Goal: Communication & Community: Answer question/provide support

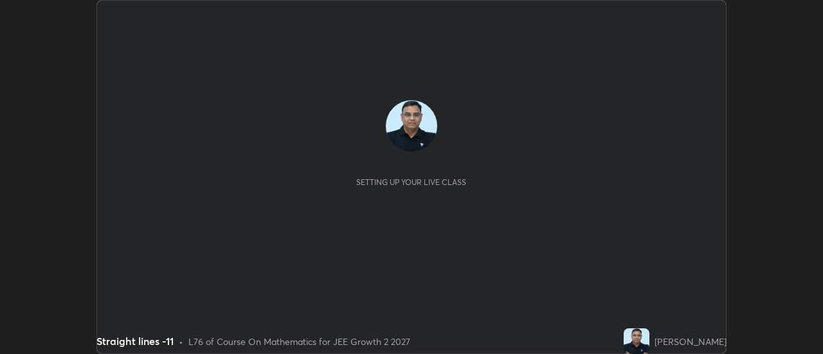
scroll to position [354, 823]
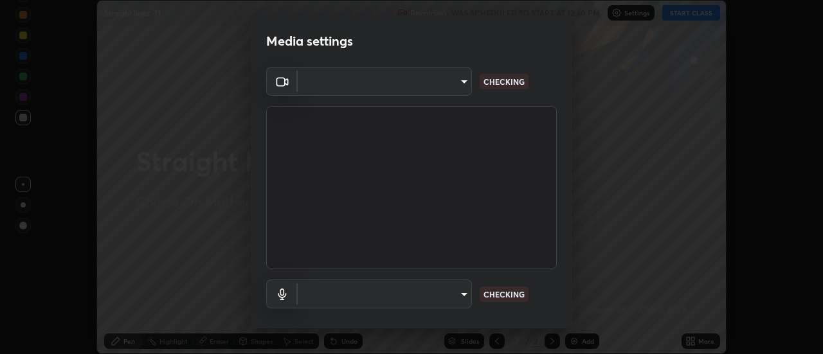
type input "bb472acd43814c493e76e7b6f69679a6546984a9169f098bd099272128ff4822"
type input "communications"
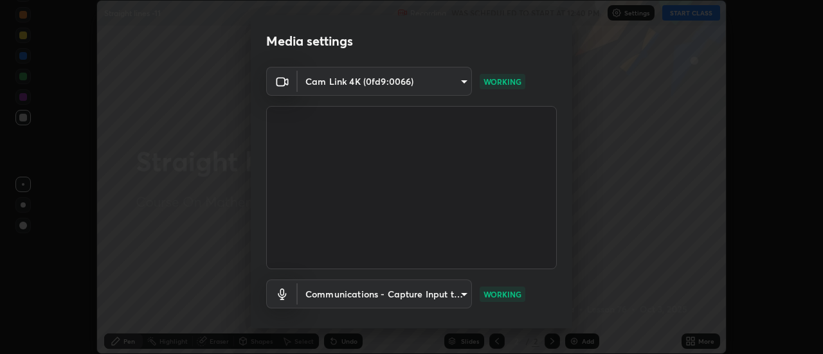
scroll to position [68, 0]
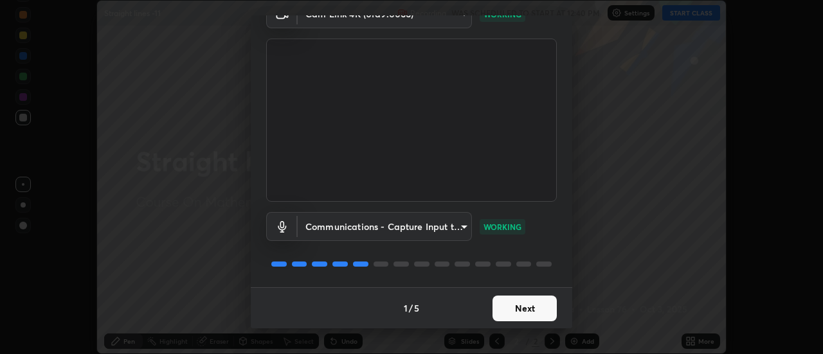
click at [536, 311] on button "Next" at bounding box center [525, 309] width 64 height 26
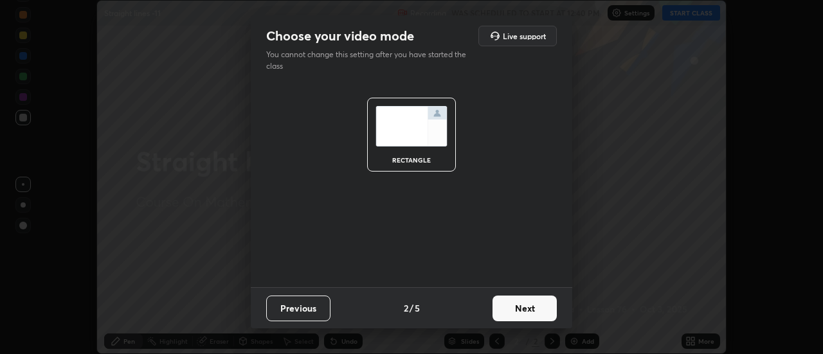
scroll to position [0, 0]
click at [540, 309] on button "Next" at bounding box center [525, 309] width 64 height 26
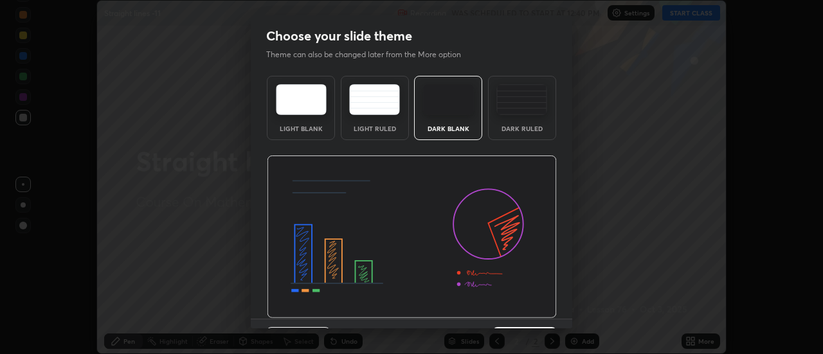
scroll to position [32, 0]
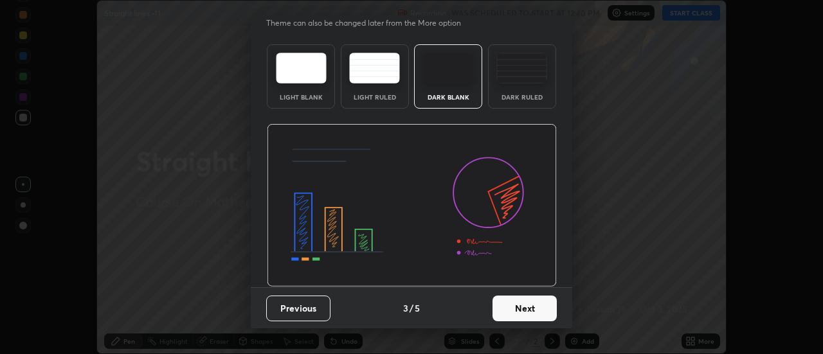
click at [536, 313] on button "Next" at bounding box center [525, 309] width 64 height 26
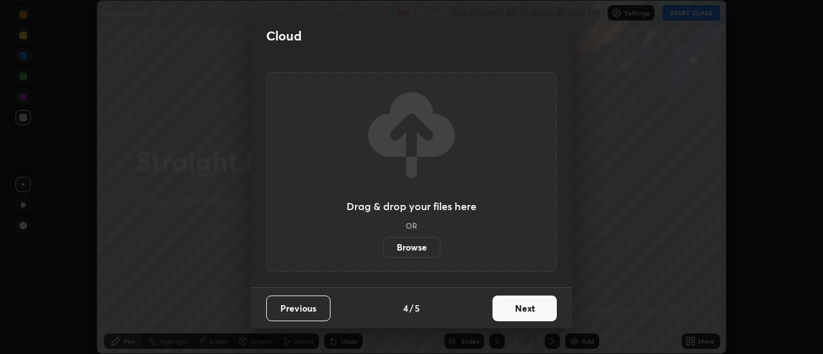
click at [533, 305] on button "Next" at bounding box center [525, 309] width 64 height 26
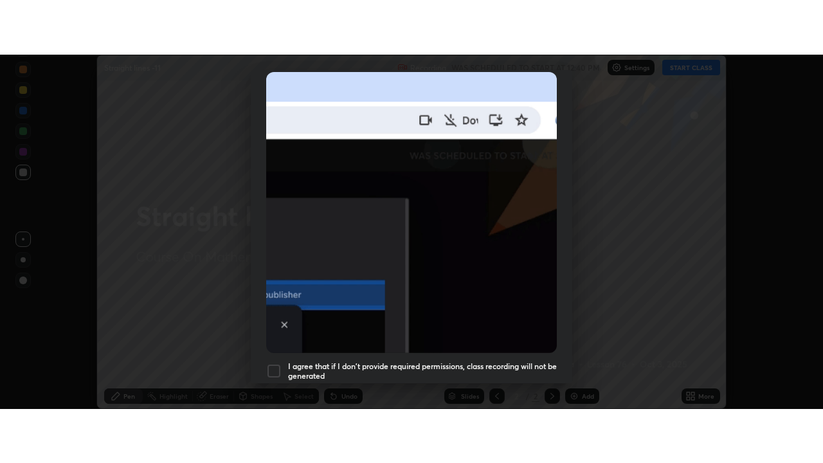
scroll to position [330, 0]
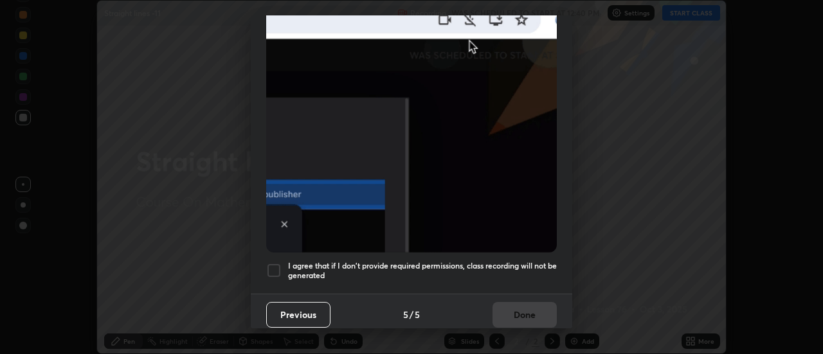
click at [282, 263] on div "I agree that if I don't provide required permissions, class recording will not …" at bounding box center [411, 270] width 291 height 15
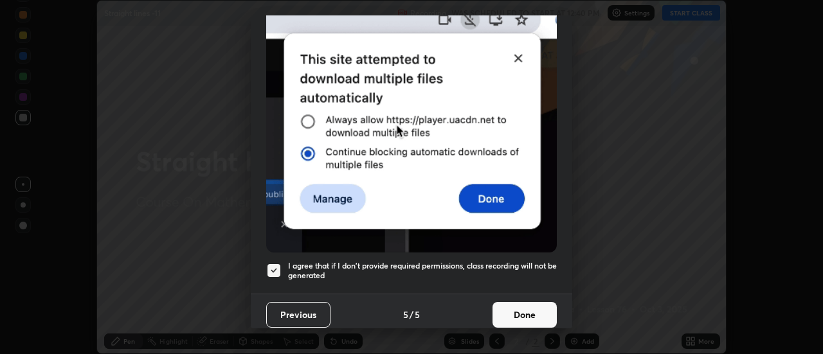
click at [521, 311] on button "Done" at bounding box center [525, 315] width 64 height 26
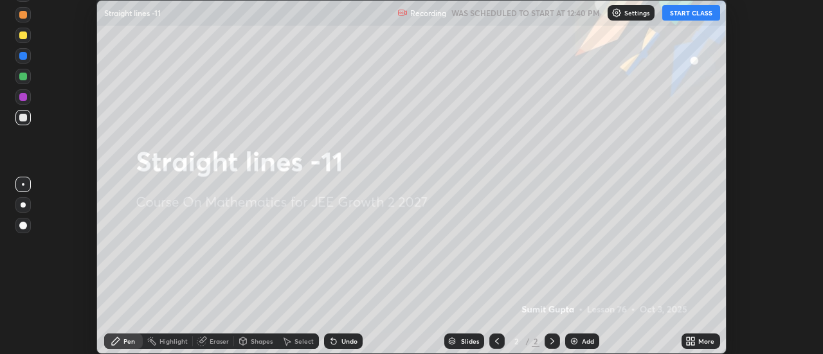
click at [588, 340] on div "Add" at bounding box center [588, 341] width 12 height 6
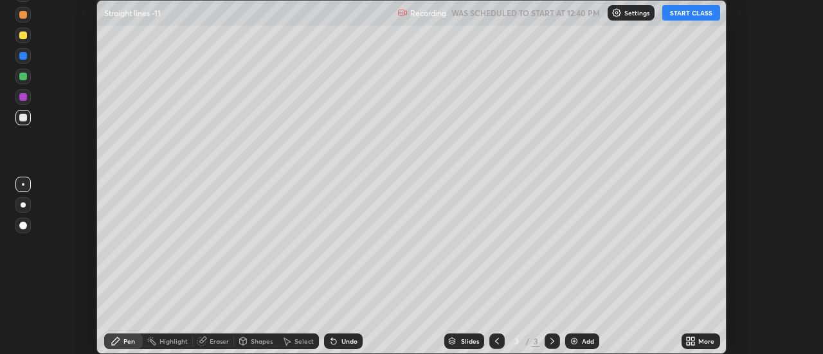
click at [687, 342] on icon at bounding box center [688, 343] width 3 height 3
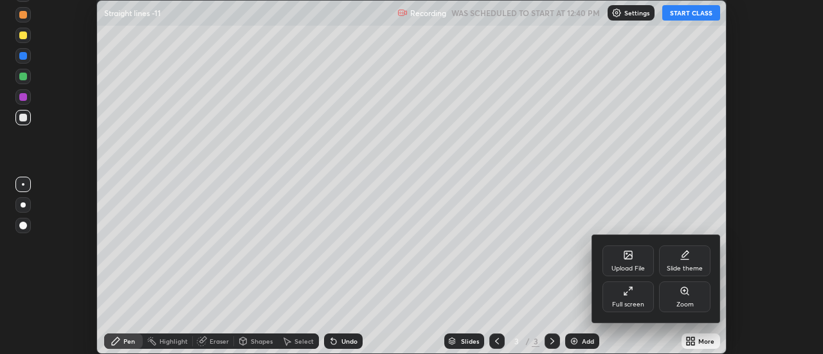
click at [638, 304] on div "Full screen" at bounding box center [628, 305] width 32 height 6
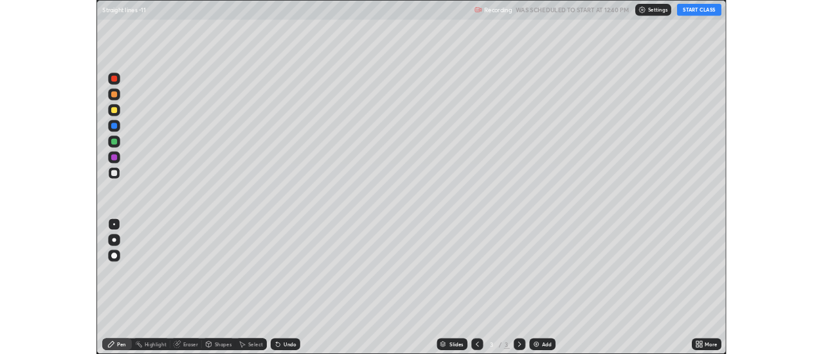
scroll to position [463, 823]
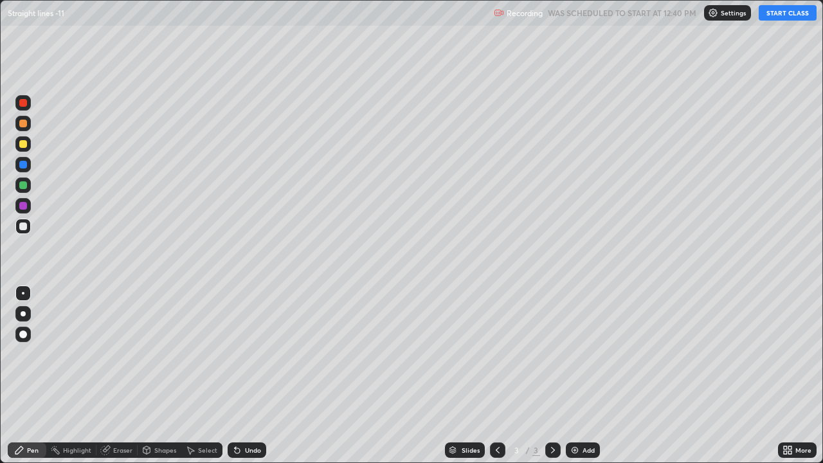
click at [785, 12] on button "START CLASS" at bounding box center [788, 12] width 58 height 15
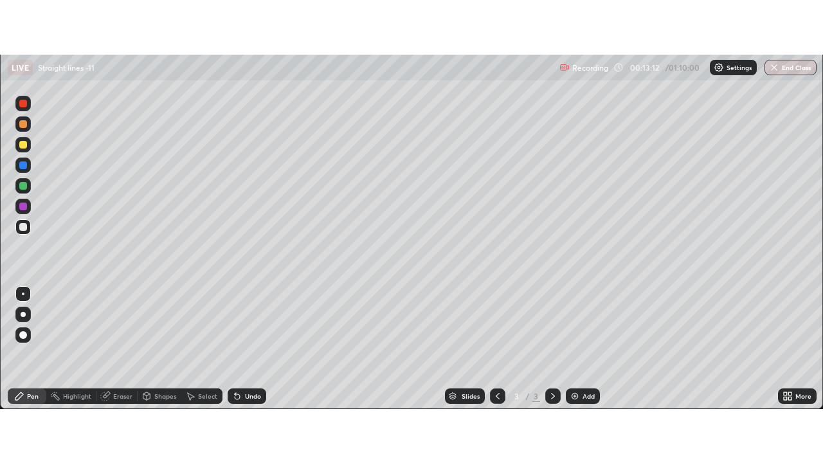
scroll to position [63976, 63507]
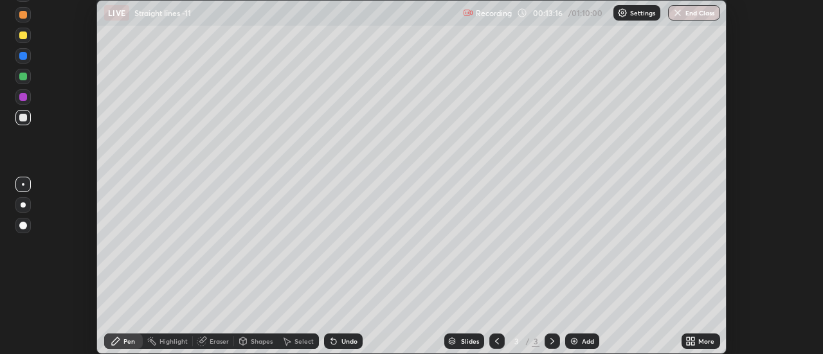
click at [703, 342] on div "More" at bounding box center [707, 341] width 16 height 6
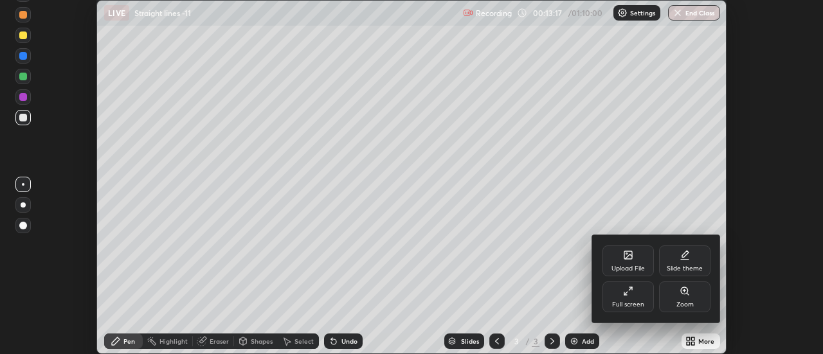
click at [632, 302] on div "Full screen" at bounding box center [628, 305] width 32 height 6
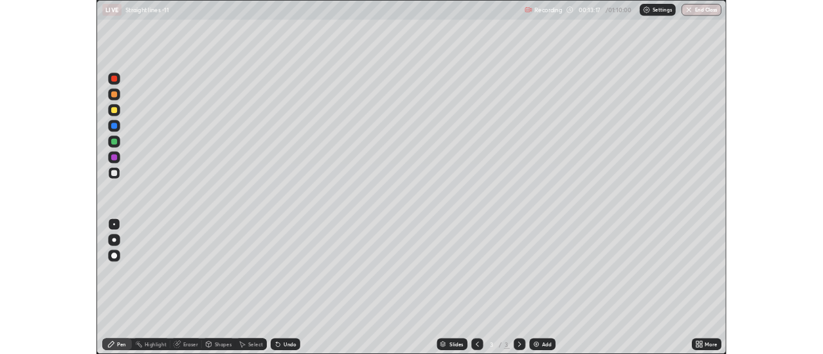
scroll to position [463, 823]
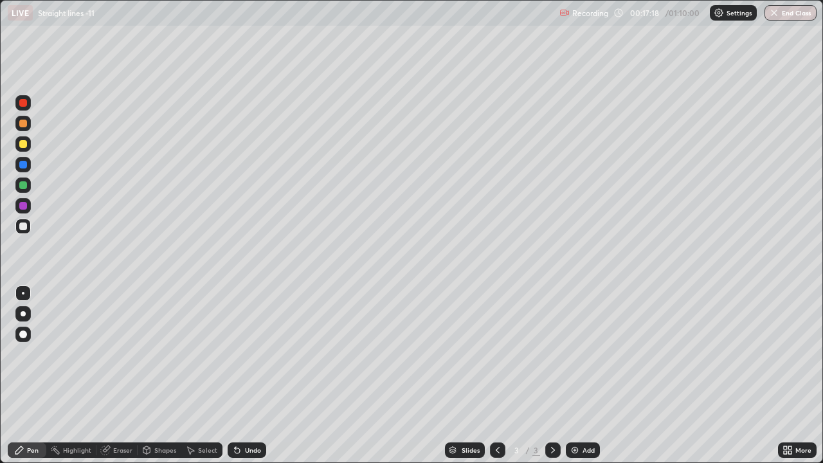
click at [583, 354] on div "Add" at bounding box center [589, 450] width 12 height 6
click at [23, 207] on div at bounding box center [23, 206] width 8 height 8
click at [24, 226] on div at bounding box center [23, 227] width 8 height 8
click at [258, 354] on div "Undo" at bounding box center [253, 450] width 16 height 6
click at [586, 354] on div "Add" at bounding box center [589, 450] width 12 height 6
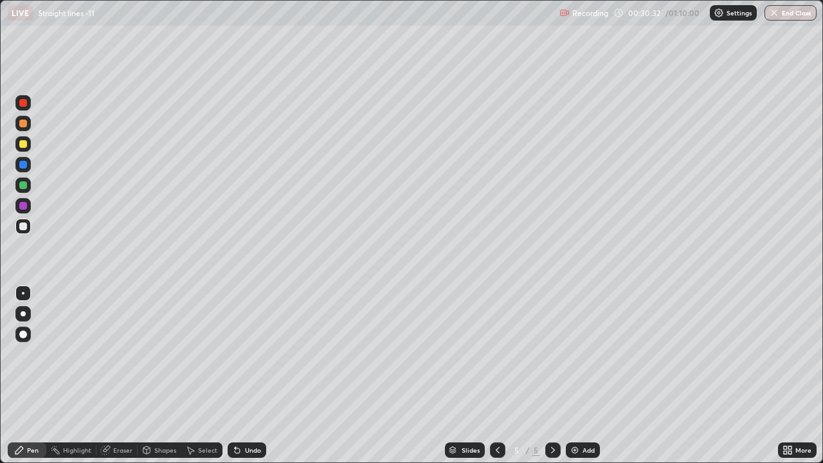
click at [497, 354] on icon at bounding box center [498, 450] width 10 height 10
click at [556, 354] on icon at bounding box center [553, 450] width 10 height 10
click at [24, 125] on div at bounding box center [23, 124] width 8 height 8
click at [498, 354] on icon at bounding box center [498, 450] width 10 height 10
click at [553, 354] on icon at bounding box center [553, 450] width 10 height 10
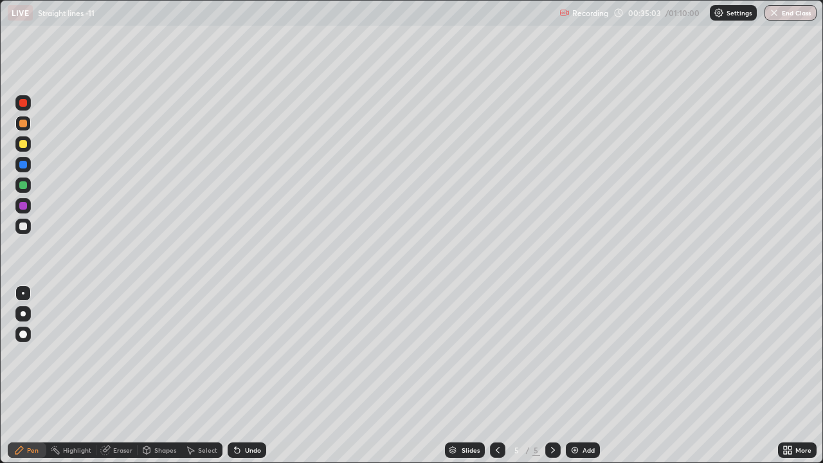
click at [23, 227] on div at bounding box center [23, 227] width 8 height 8
click at [580, 354] on div "Add" at bounding box center [583, 450] width 34 height 15
click at [254, 354] on div "Undo" at bounding box center [247, 450] width 39 height 15
click at [255, 354] on div "Undo" at bounding box center [247, 450] width 39 height 15
click at [249, 354] on div "Undo" at bounding box center [253, 450] width 16 height 6
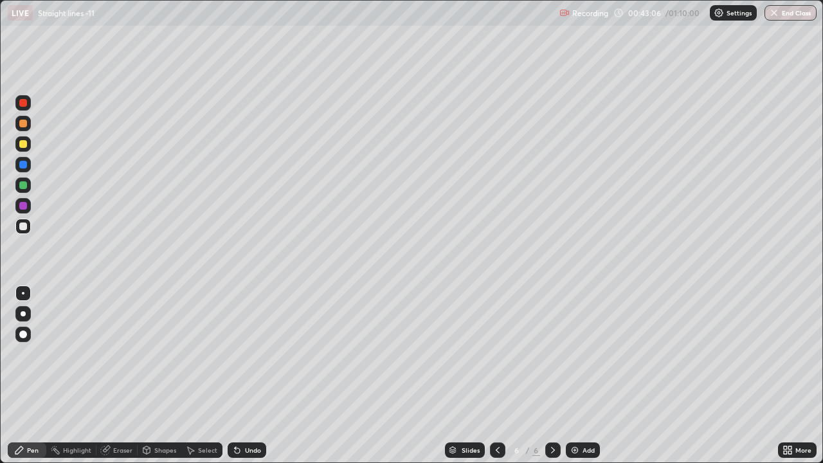
click at [249, 354] on div "Undo" at bounding box center [253, 450] width 16 height 6
click at [585, 354] on div "Add" at bounding box center [589, 450] width 12 height 6
click at [201, 354] on div "Select" at bounding box center [207, 450] width 19 height 6
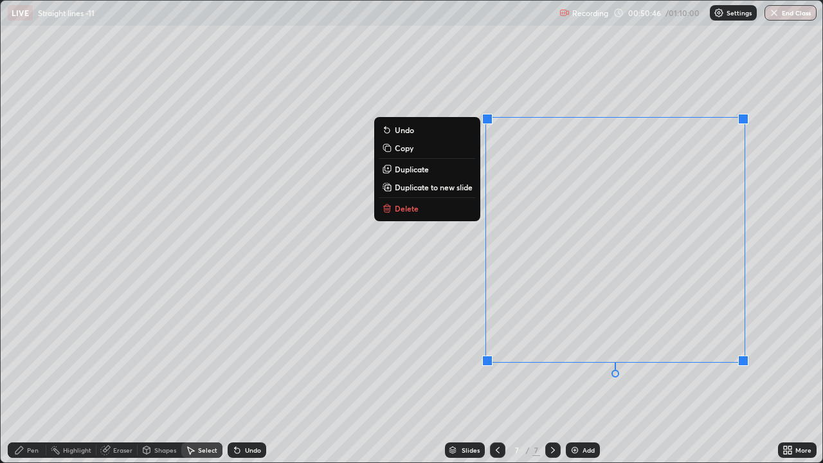
click at [461, 207] on button "Delete" at bounding box center [428, 208] width 96 height 15
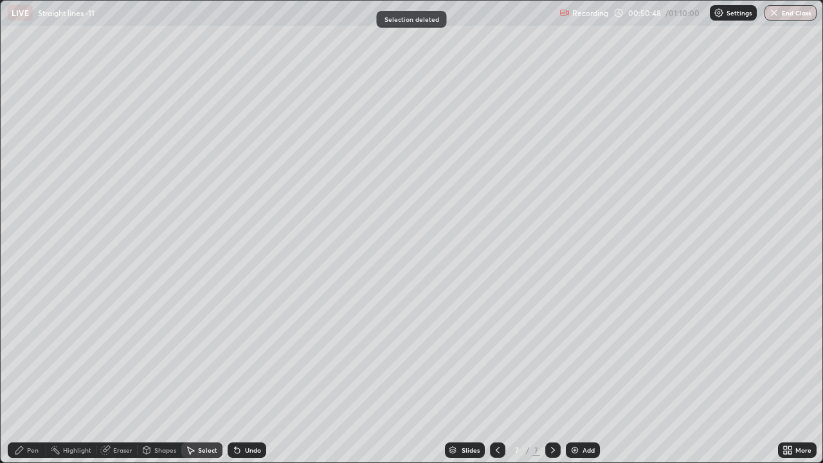
click at [34, 354] on div "Pen" at bounding box center [33, 450] width 12 height 6
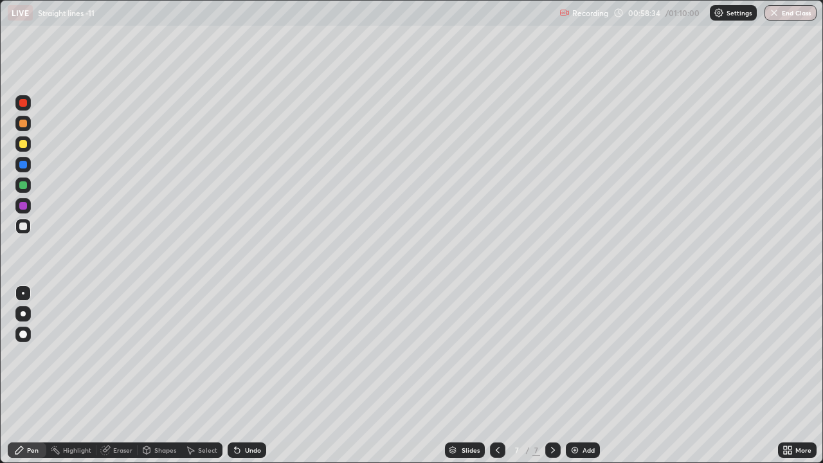
click at [583, 354] on div "Add" at bounding box center [589, 450] width 12 height 6
click at [499, 354] on icon at bounding box center [498, 450] width 10 height 10
click at [552, 354] on icon at bounding box center [553, 450] width 10 height 10
click at [502, 354] on div at bounding box center [497, 450] width 15 height 15
click at [552, 354] on icon at bounding box center [553, 450] width 10 height 10
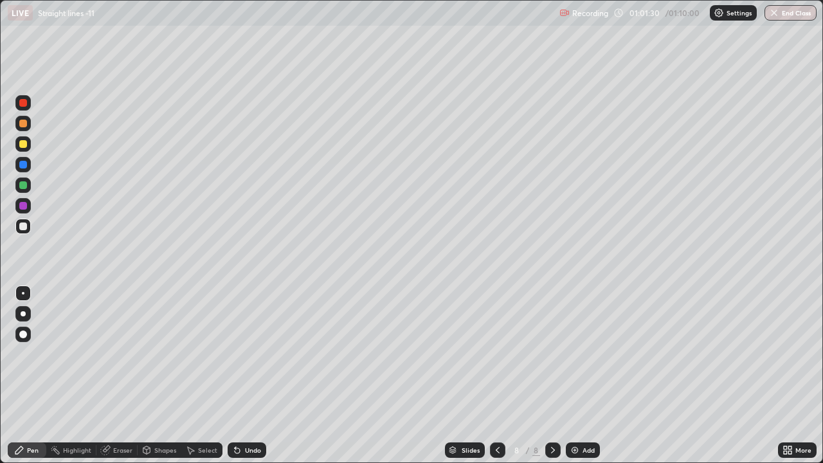
click at [497, 354] on icon at bounding box center [498, 450] width 4 height 6
click at [553, 354] on icon at bounding box center [553, 450] width 4 height 6
click at [211, 354] on div "Select" at bounding box center [207, 450] width 19 height 6
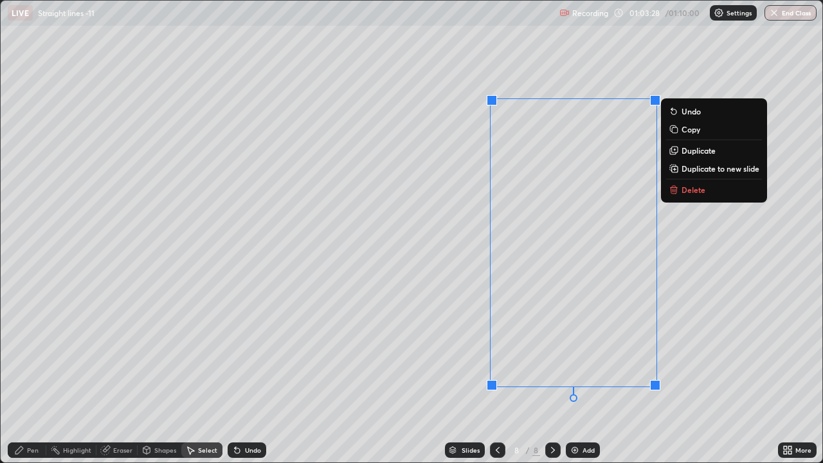
click at [697, 191] on p "Delete" at bounding box center [694, 190] width 24 height 10
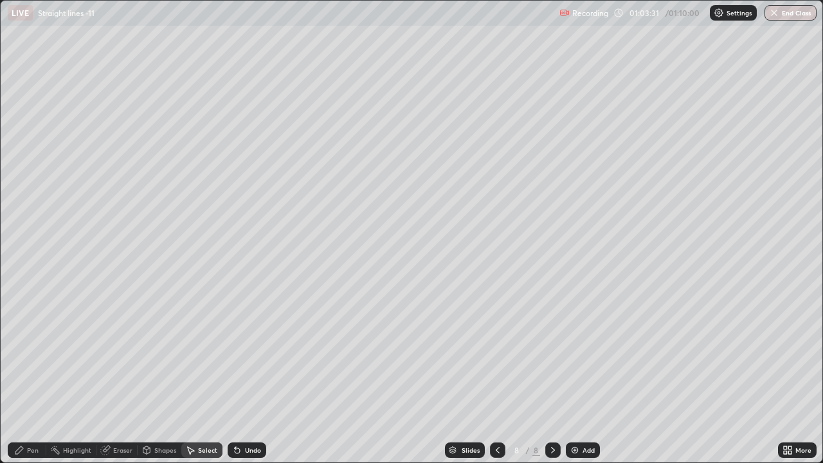
click at [37, 354] on div "Pen" at bounding box center [33, 450] width 12 height 6
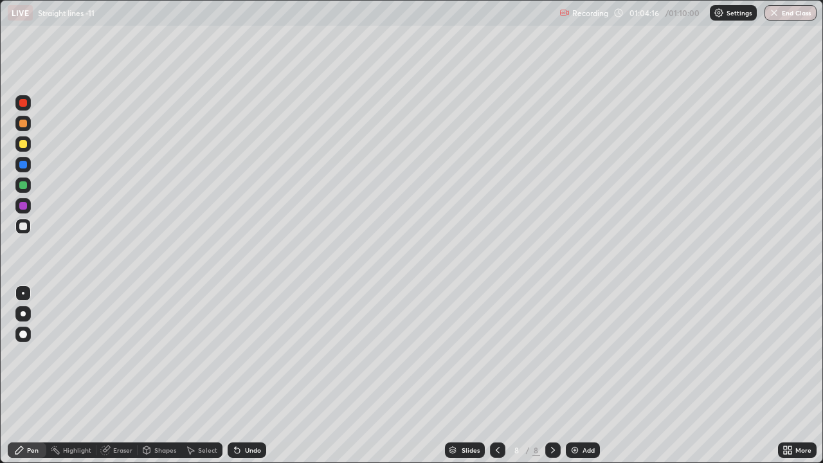
click at [129, 354] on div "Eraser" at bounding box center [122, 450] width 19 height 6
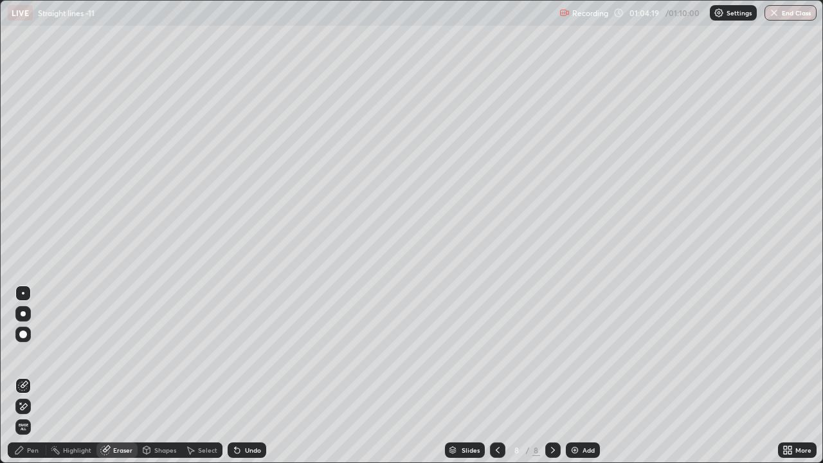
click at [40, 354] on div "Pen" at bounding box center [27, 450] width 39 height 15
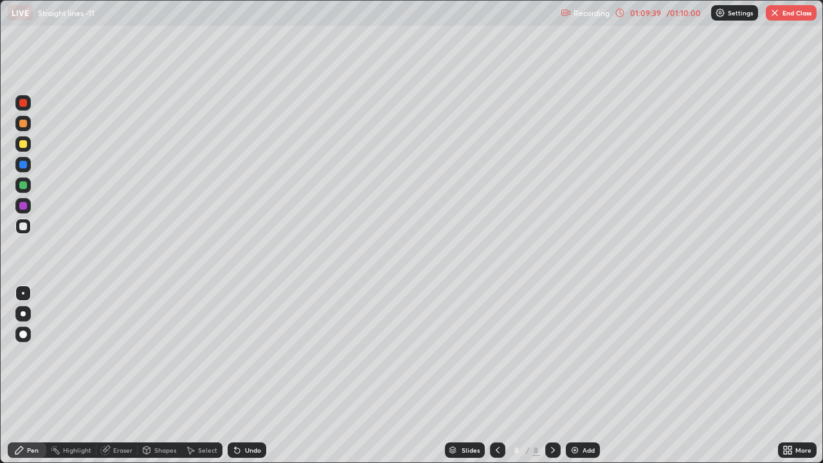
click at [752, 354] on div "Slides 8 / 8 Add" at bounding box center [522, 450] width 512 height 26
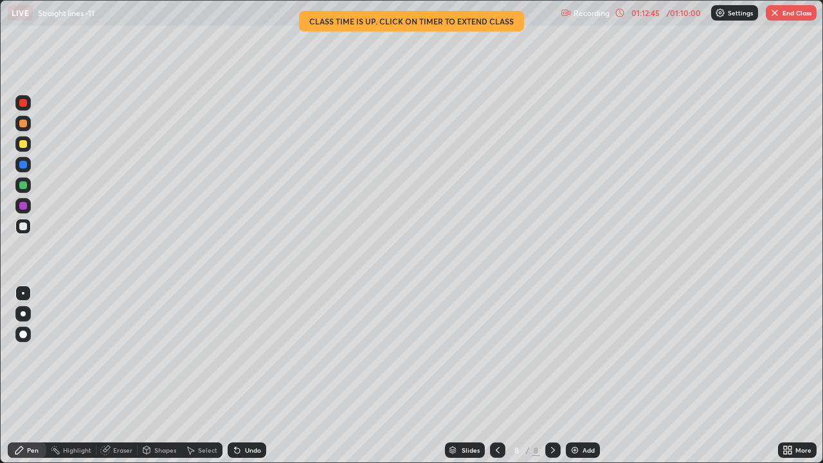
click at [789, 14] on button "End Class" at bounding box center [791, 12] width 51 height 15
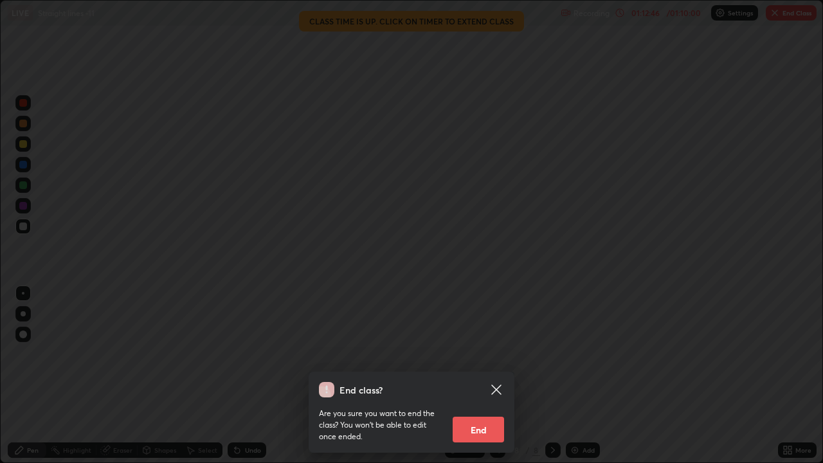
click at [491, 354] on button "End" at bounding box center [478, 430] width 51 height 26
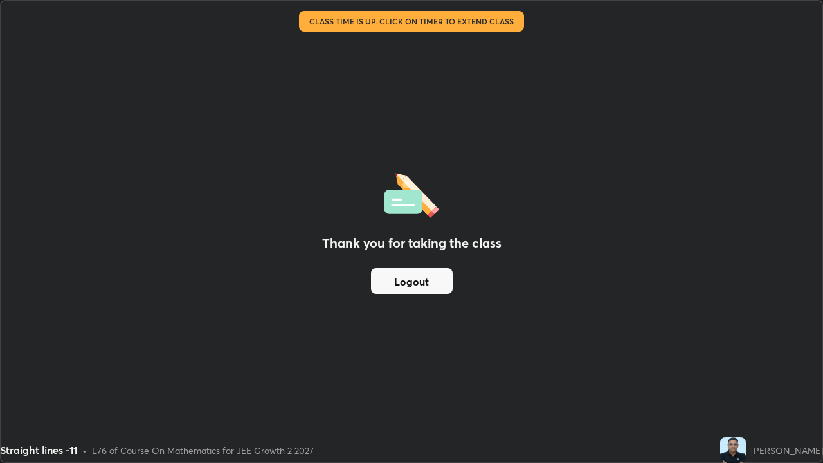
click at [411, 271] on button "Logout" at bounding box center [412, 281] width 82 height 26
click at [413, 279] on button "Logout" at bounding box center [412, 281] width 82 height 26
click at [418, 284] on button "Logout" at bounding box center [412, 281] width 82 height 26
click at [411, 284] on button "Logout" at bounding box center [412, 281] width 82 height 26
click at [407, 279] on button "Logout" at bounding box center [412, 281] width 82 height 26
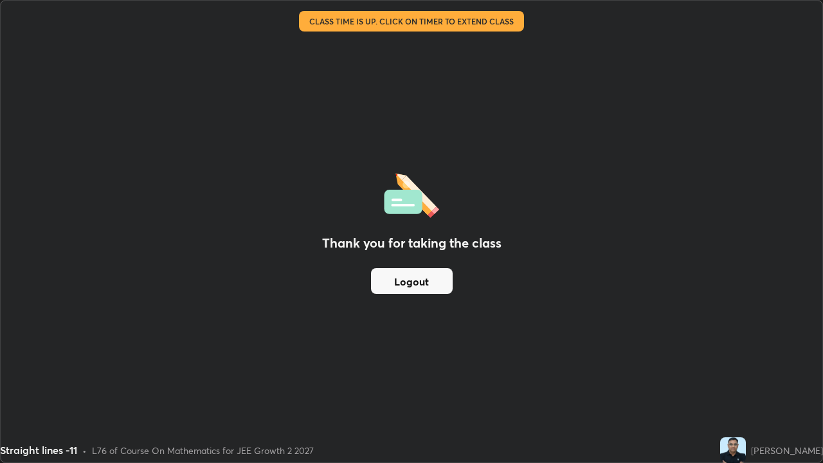
click at [412, 282] on button "Logout" at bounding box center [412, 281] width 82 height 26
click at [413, 280] on button "Logout" at bounding box center [412, 281] width 82 height 26
click at [412, 280] on button "Logout" at bounding box center [412, 281] width 82 height 26
click at [410, 280] on button "Logout" at bounding box center [412, 281] width 82 height 26
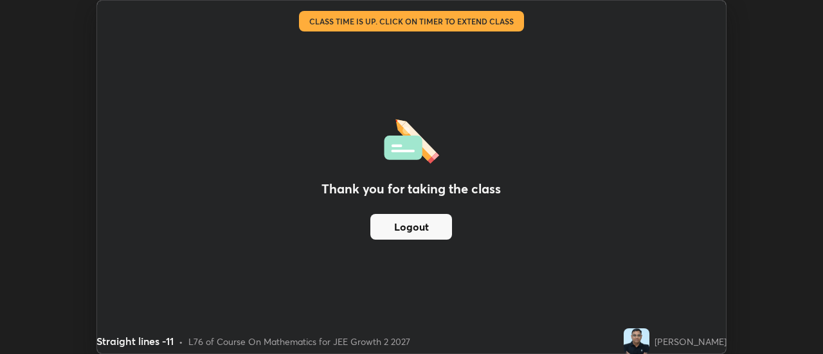
scroll to position [63976, 63507]
